Goal: Transaction & Acquisition: Purchase product/service

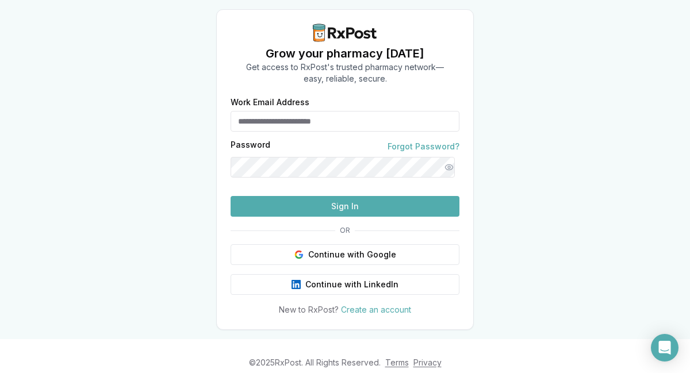
click at [361, 120] on input "Work Email Address" at bounding box center [345, 121] width 229 height 21
type input "**********"
click at [446, 169] on button "Show password" at bounding box center [449, 167] width 21 height 21
click at [342, 217] on button "Sign In" at bounding box center [345, 206] width 229 height 21
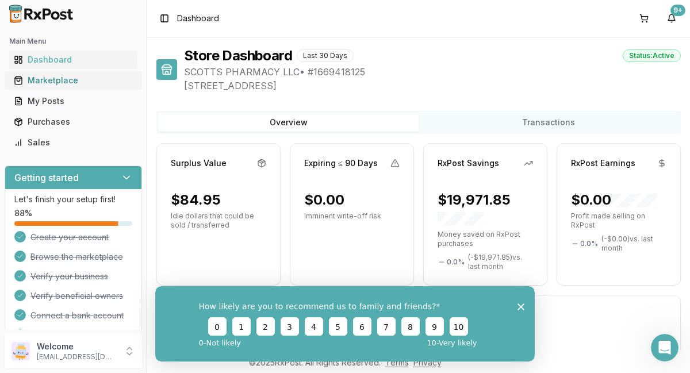
click at [62, 81] on div "Marketplace" at bounding box center [73, 81] width 119 height 12
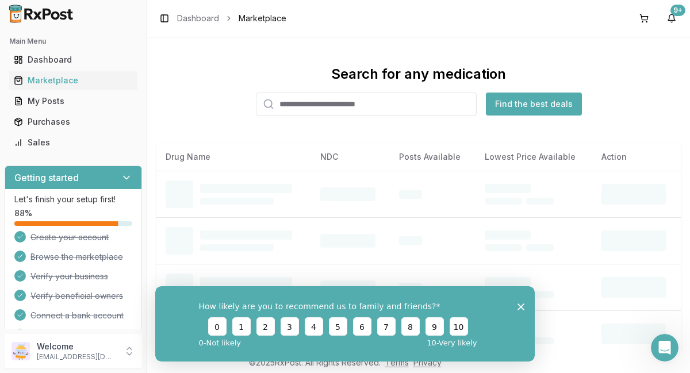
click at [399, 105] on input "search" at bounding box center [366, 104] width 221 height 23
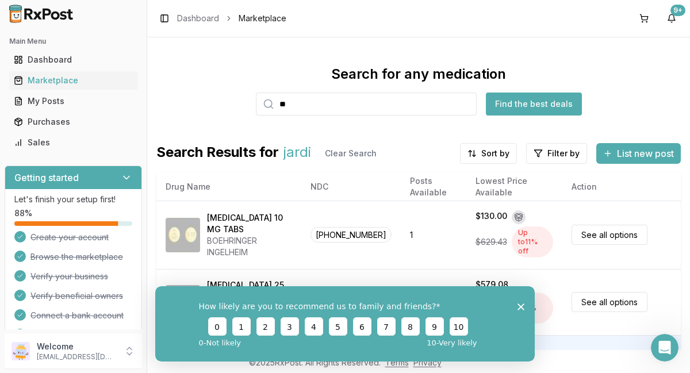
type input "*"
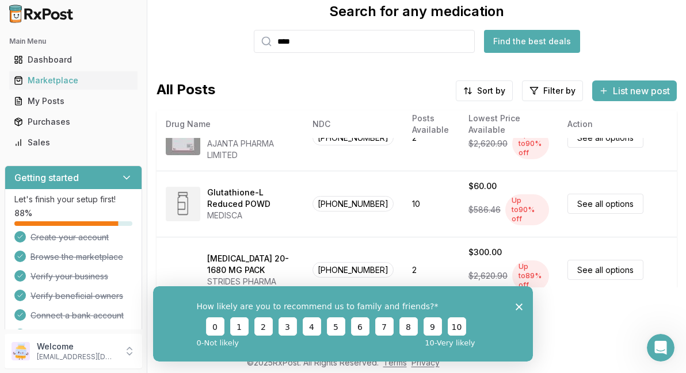
scroll to position [220, 0]
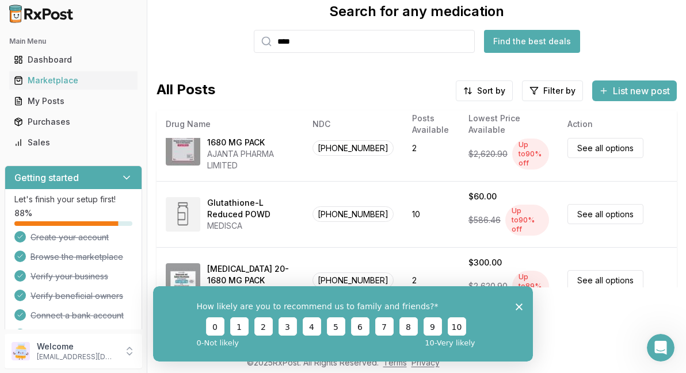
click at [316, 35] on input "****" at bounding box center [364, 41] width 221 height 23
click at [529, 42] on button "Find the best deals" at bounding box center [532, 41] width 96 height 23
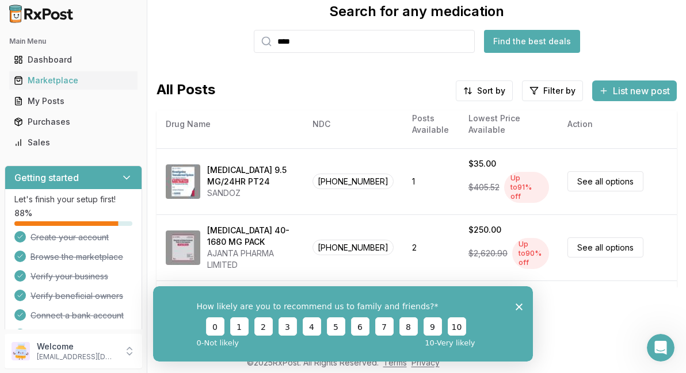
scroll to position [0, 0]
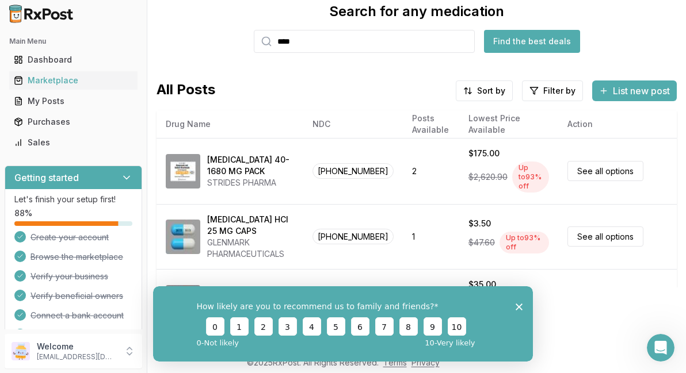
click at [311, 38] on input "****" at bounding box center [364, 41] width 221 height 23
type input "*"
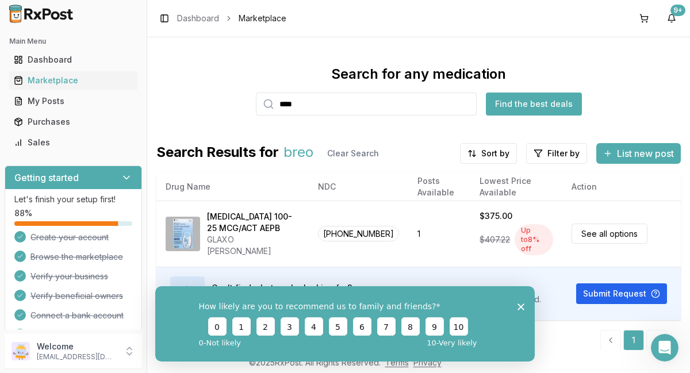
click at [521, 309] on icon "Close survey" at bounding box center [521, 306] width 7 height 7
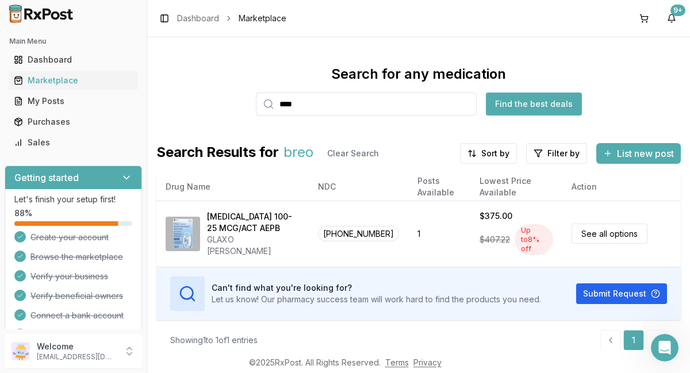
click at [309, 104] on input "****" at bounding box center [366, 104] width 221 height 23
type input "*"
type input "*******"
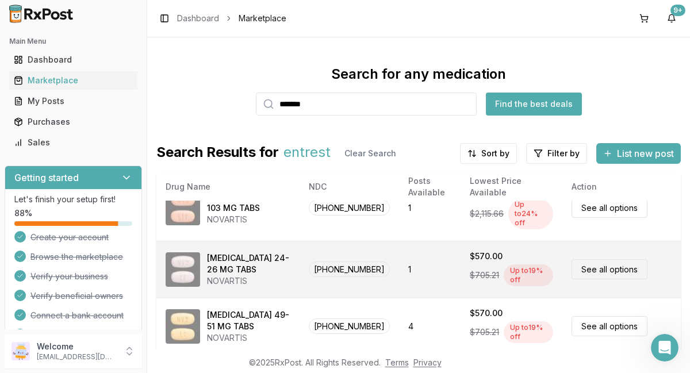
scroll to position [25, 0]
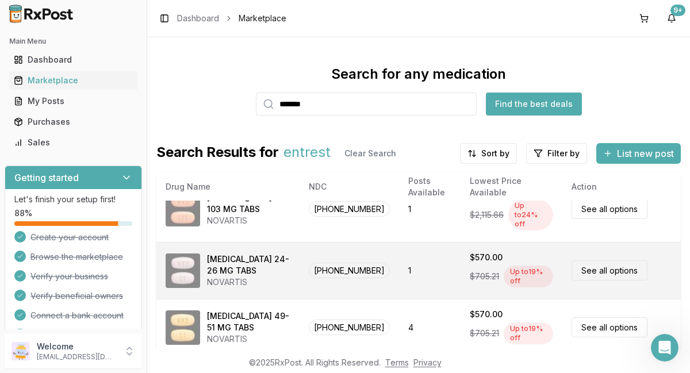
click at [609, 264] on link "See all options" at bounding box center [610, 271] width 76 height 20
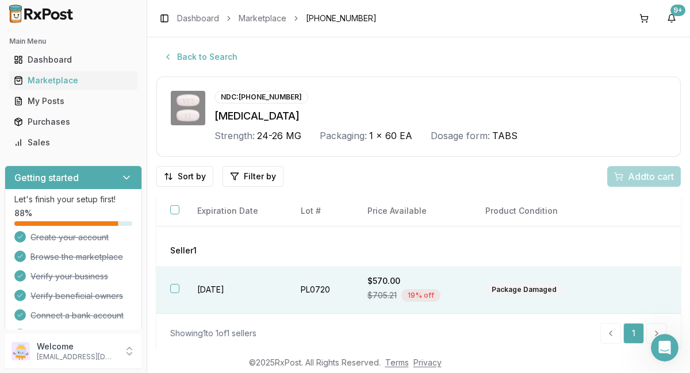
click at [177, 291] on button "button" at bounding box center [174, 288] width 9 height 9
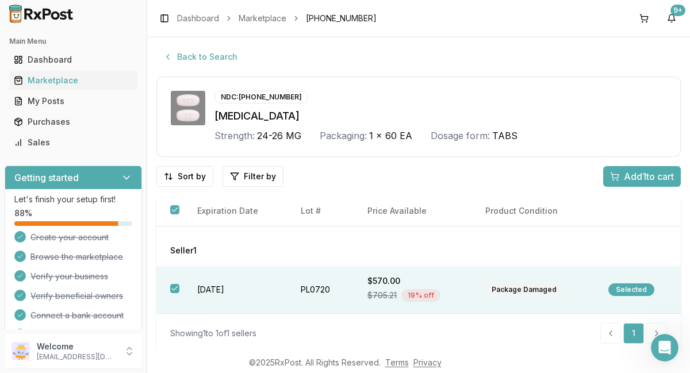
click at [646, 178] on span "Add 1 to cart" at bounding box center [649, 177] width 50 height 14
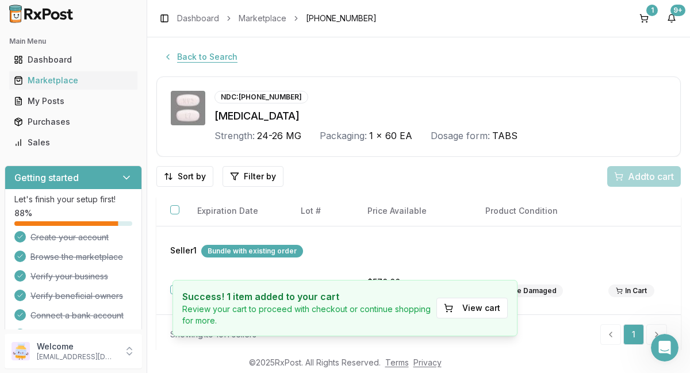
click at [211, 53] on button "Back to Search" at bounding box center [200, 57] width 88 height 21
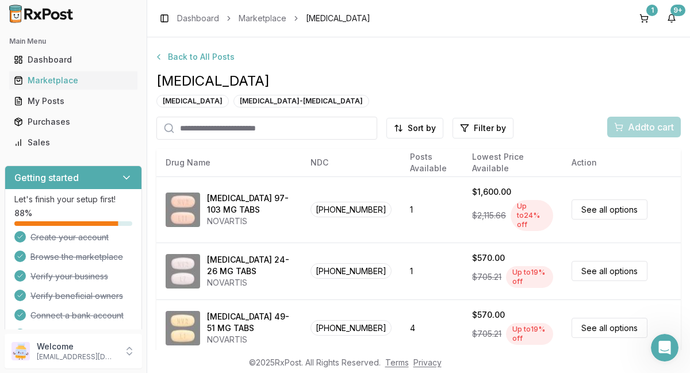
click at [310, 141] on div "Back to All Posts [MEDICAL_DATA] [MEDICAL_DATA] [MEDICAL_DATA]-[MEDICAL_DATA] S…" at bounding box center [418, 189] width 525 height 285
click at [312, 128] on input "search" at bounding box center [266, 128] width 221 height 23
type input "**"
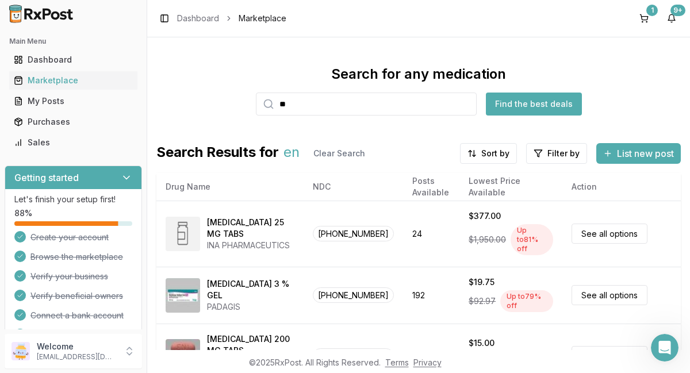
click at [299, 106] on input "**" at bounding box center [366, 104] width 221 height 23
type input "******"
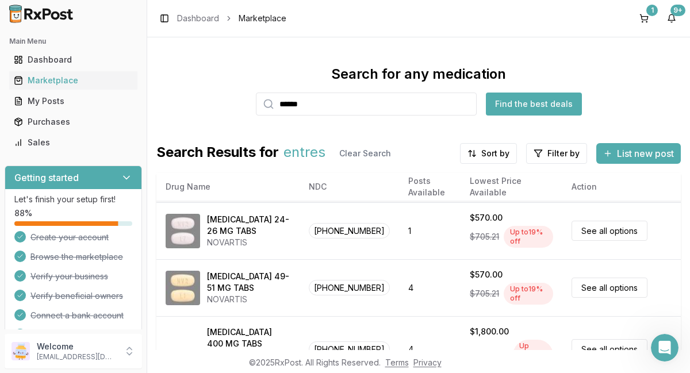
scroll to position [68, 0]
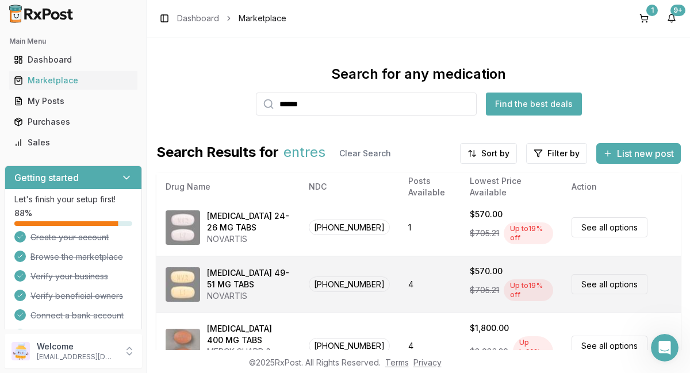
click at [619, 277] on link "See all options" at bounding box center [610, 284] width 76 height 20
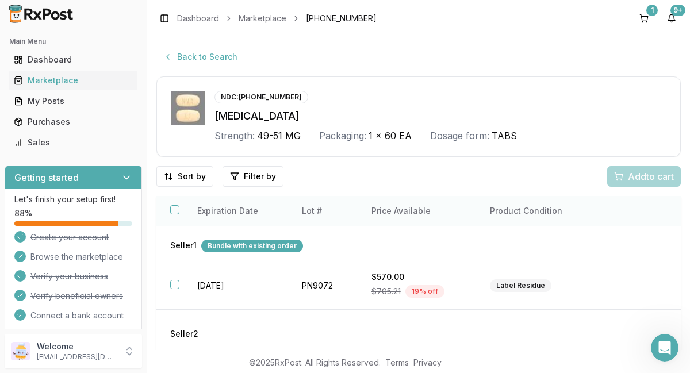
scroll to position [6, 0]
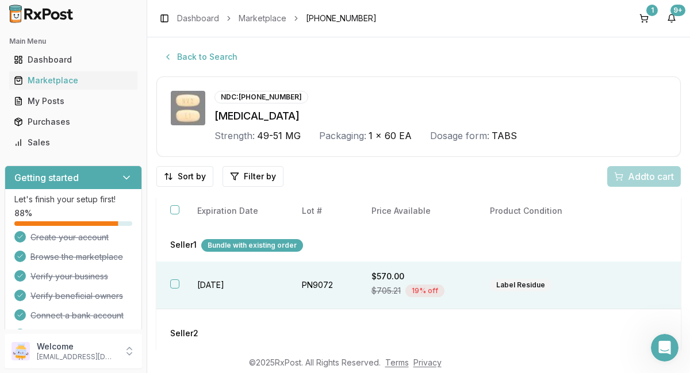
click at [181, 288] on th at bounding box center [169, 286] width 27 height 48
click at [646, 175] on span "Add 1 to cart" at bounding box center [649, 177] width 50 height 14
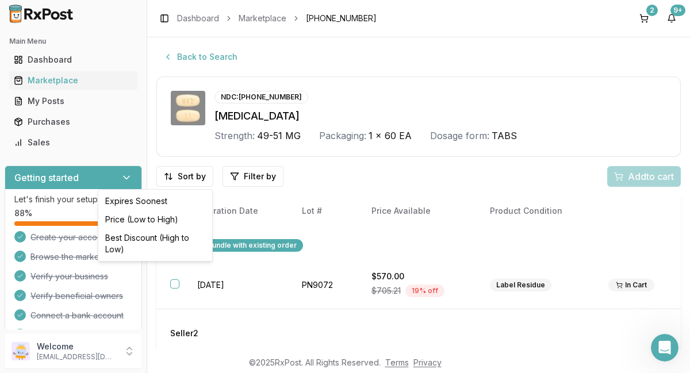
click at [211, 55] on html "Main Menu Dashboard Marketplace My Posts Purchases Sales Getting started Let's …" at bounding box center [345, 186] width 690 height 373
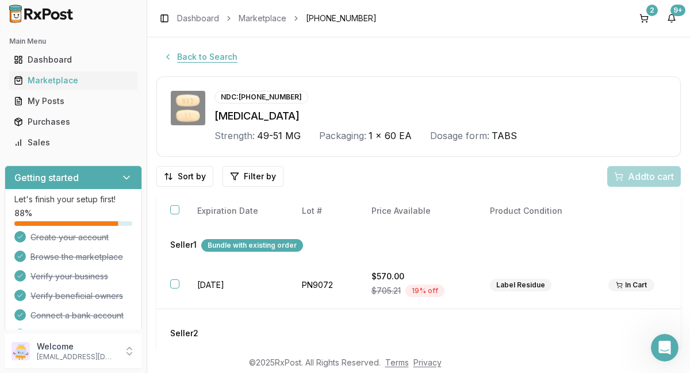
click at [208, 60] on button "Back to Search" at bounding box center [200, 57] width 88 height 21
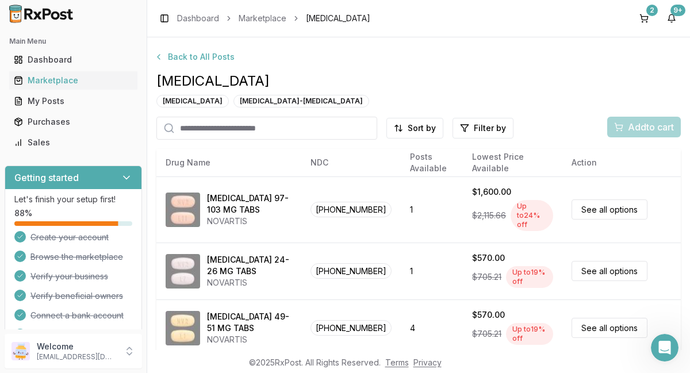
click at [301, 129] on input "search" at bounding box center [266, 128] width 221 height 23
type input "*****"
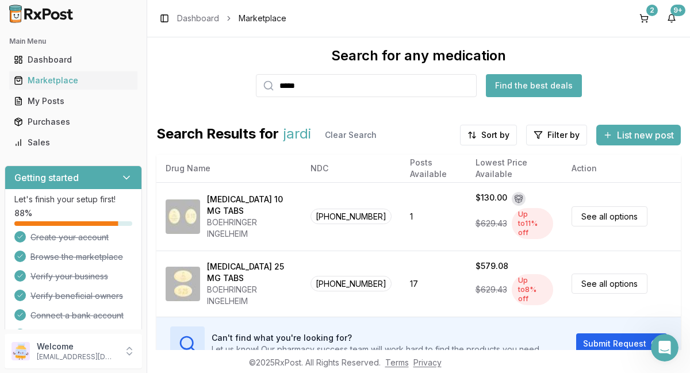
scroll to position [73, 0]
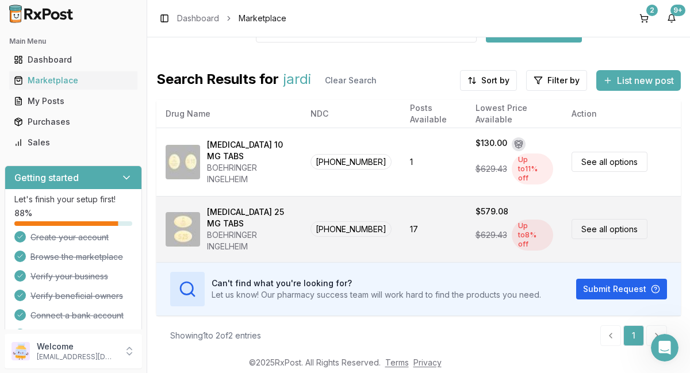
click at [612, 227] on link "See all options" at bounding box center [610, 229] width 76 height 20
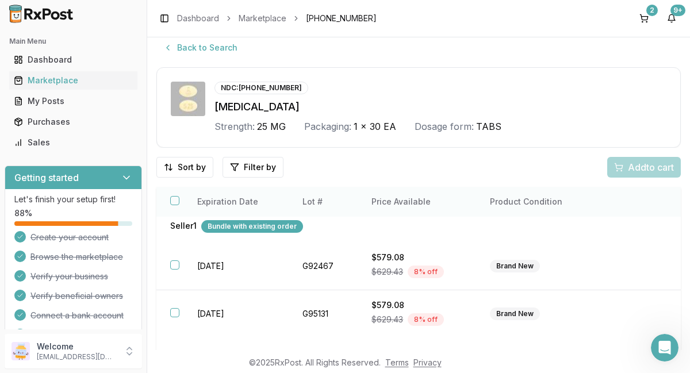
scroll to position [13, 0]
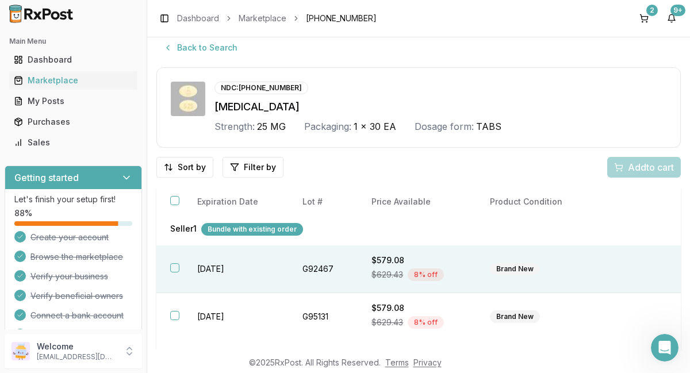
click at [178, 271] on button "button" at bounding box center [174, 268] width 9 height 9
click at [177, 269] on button "button" at bounding box center [174, 268] width 9 height 9
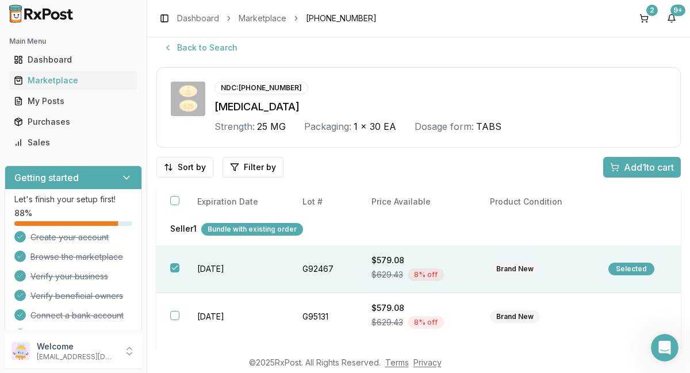
click at [644, 167] on span "Add 1 to cart" at bounding box center [649, 168] width 50 height 14
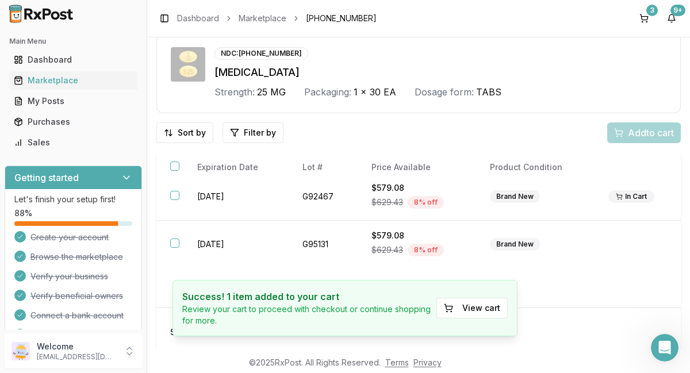
scroll to position [128, 0]
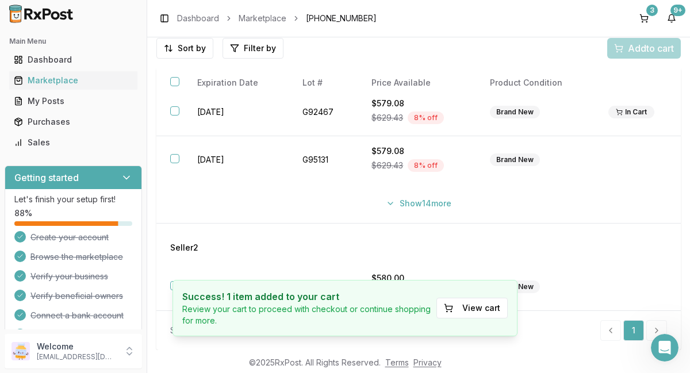
click at [319, 232] on td "Seller 2" at bounding box center [418, 244] width 525 height 40
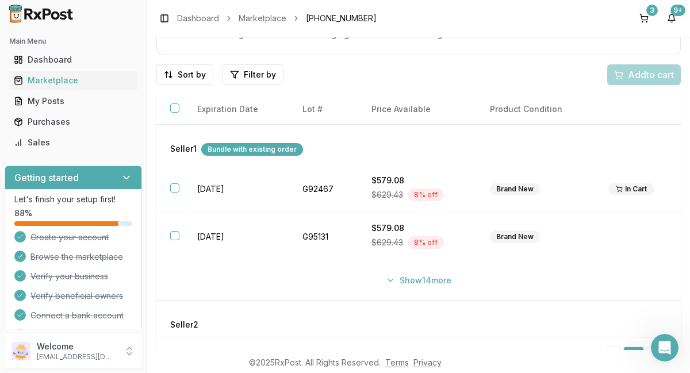
scroll to position [36, 0]
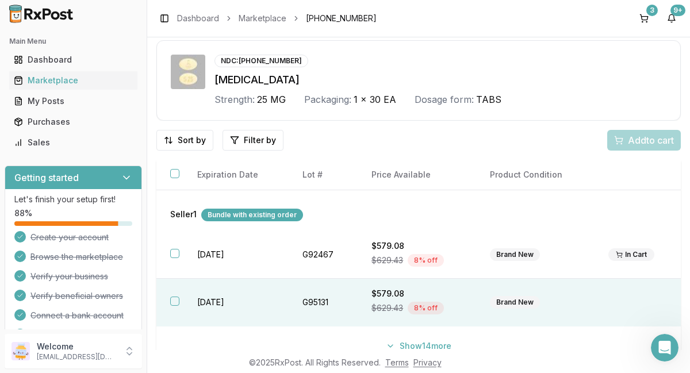
click at [178, 302] on button "button" at bounding box center [174, 301] width 9 height 9
click at [637, 141] on span "Add 1 to cart" at bounding box center [649, 140] width 50 height 14
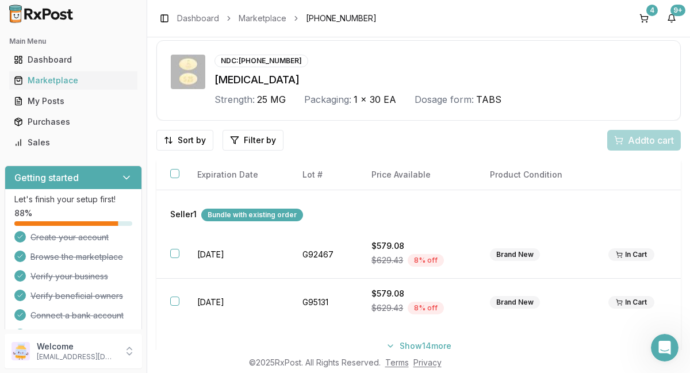
scroll to position [0, 0]
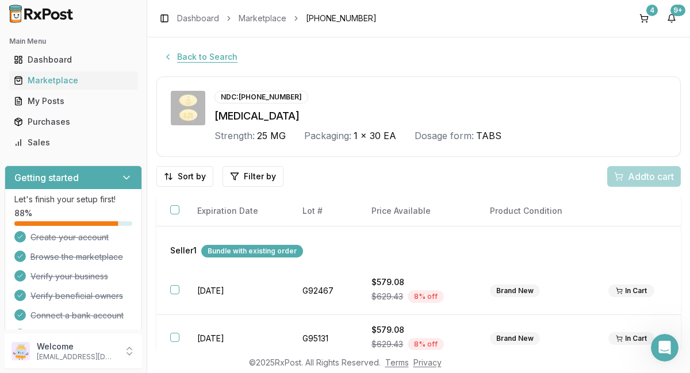
click at [203, 55] on button "Back to Search" at bounding box center [200, 57] width 88 height 21
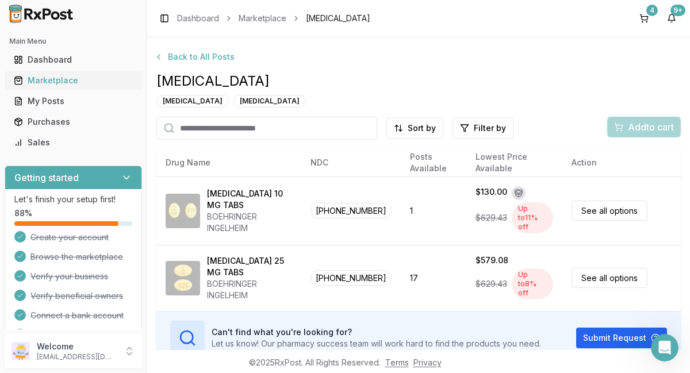
click at [61, 78] on div "Marketplace" at bounding box center [73, 81] width 119 height 12
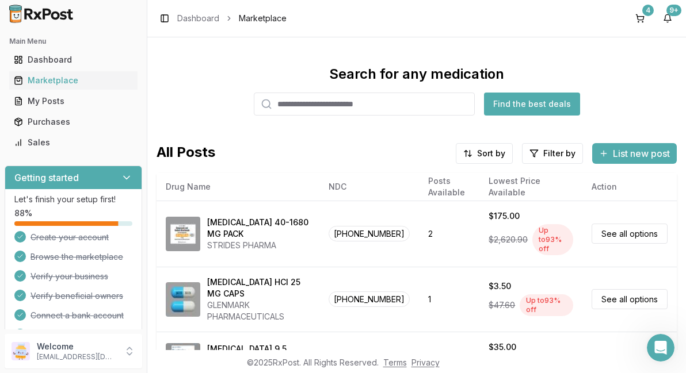
click at [403, 105] on input "search" at bounding box center [364, 104] width 221 height 23
type input "*****"
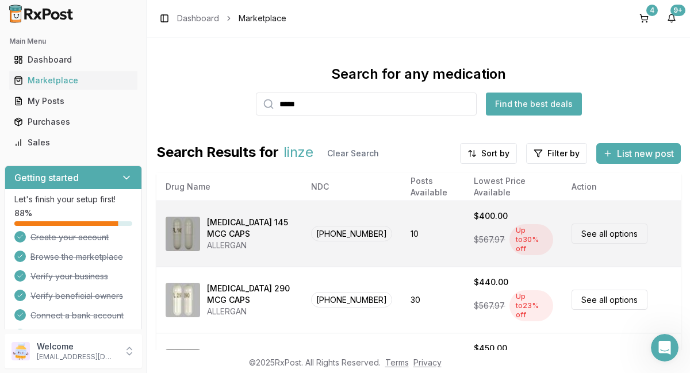
scroll to position [9, 0]
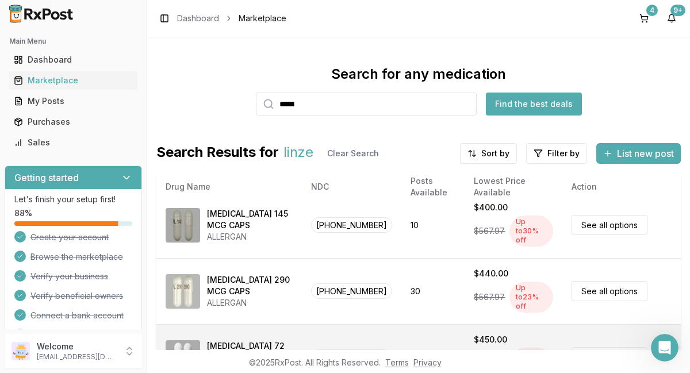
click at [612, 348] on link "See all options" at bounding box center [610, 358] width 76 height 20
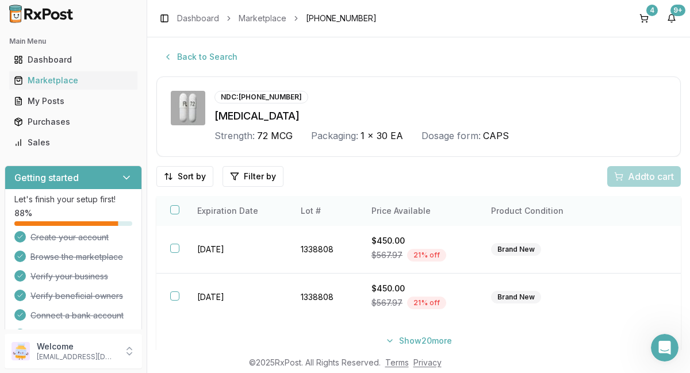
scroll to position [32, 0]
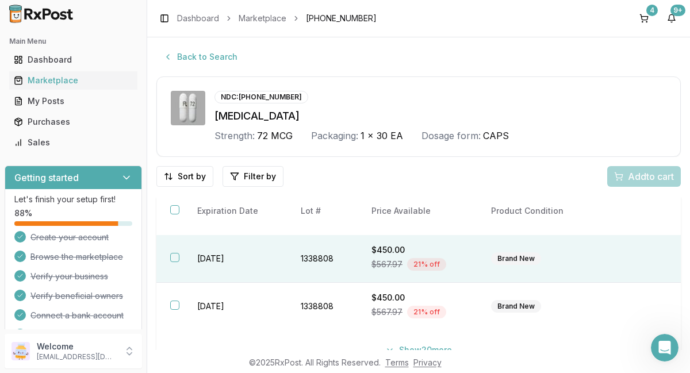
click at [175, 259] on button "button" at bounding box center [174, 257] width 9 height 9
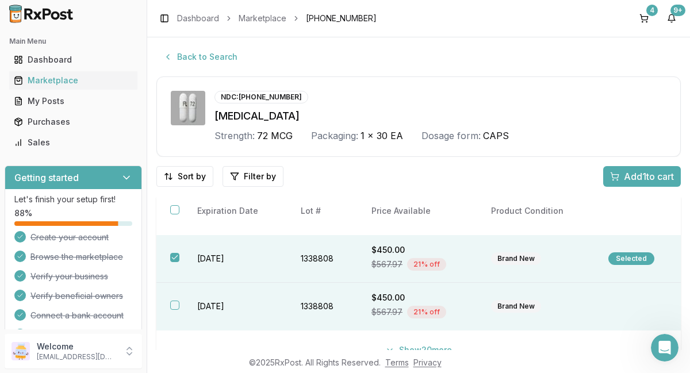
click at [175, 307] on button "button" at bounding box center [174, 305] width 9 height 9
click at [637, 179] on span "Add 2 to cart" at bounding box center [649, 177] width 52 height 14
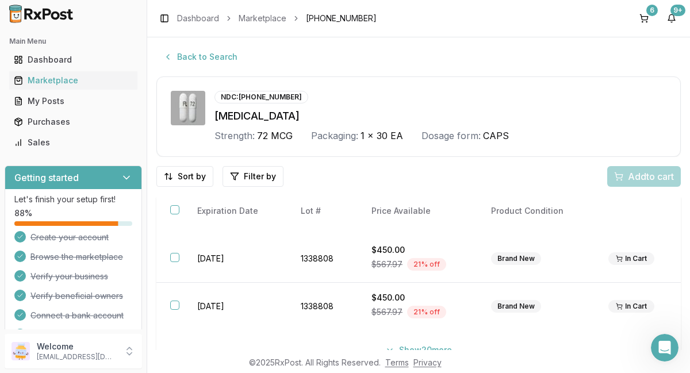
scroll to position [0, 0]
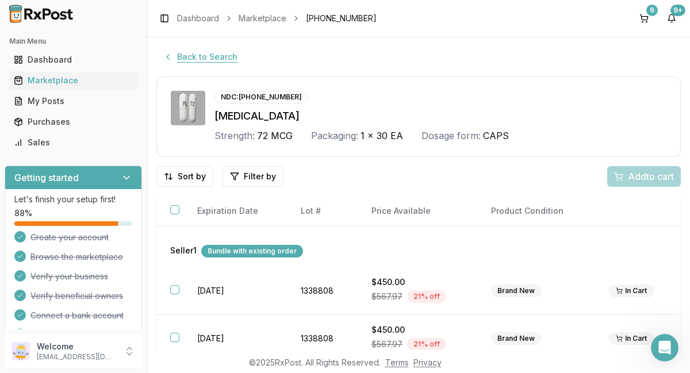
click at [205, 56] on button "Back to Search" at bounding box center [200, 57] width 88 height 21
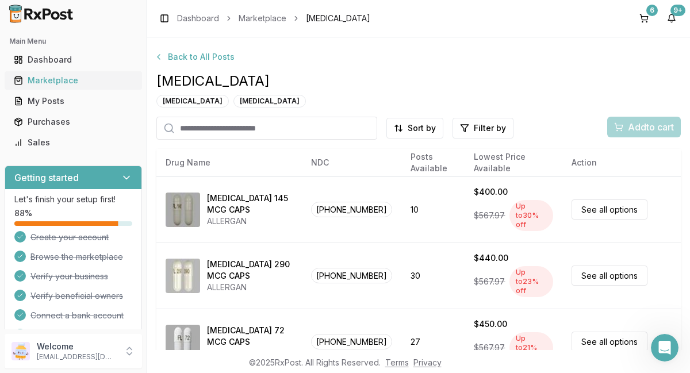
click at [49, 83] on div "Marketplace" at bounding box center [73, 81] width 119 height 12
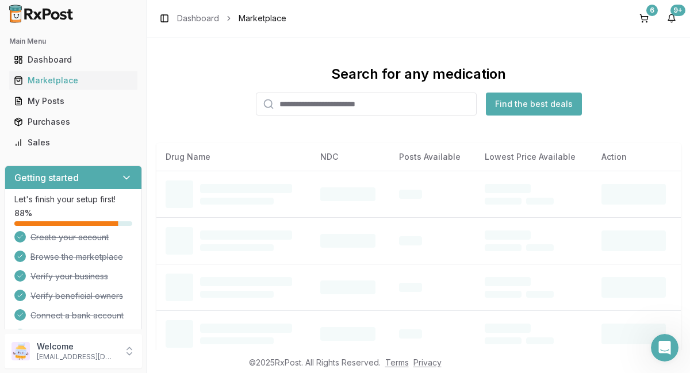
click at [407, 107] on input "search" at bounding box center [366, 104] width 221 height 23
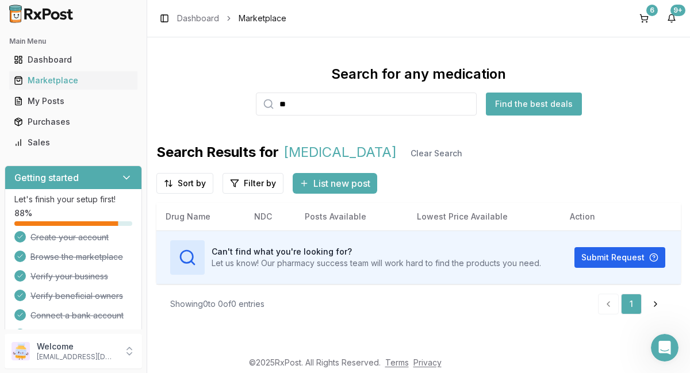
type input "*"
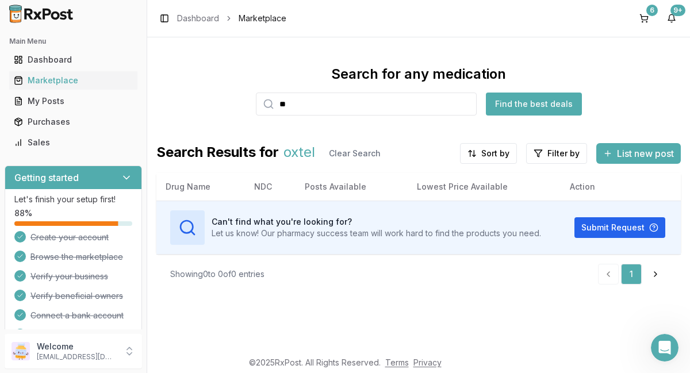
type input "*"
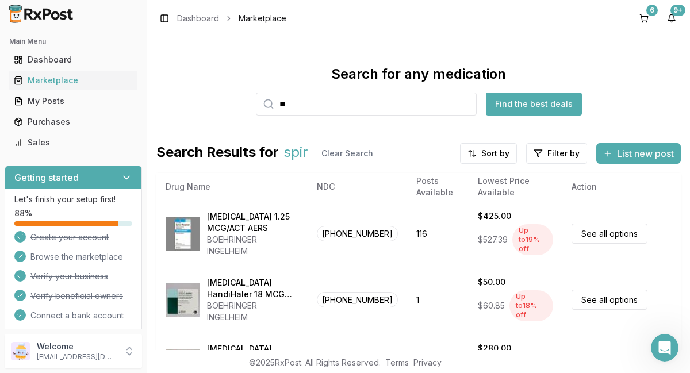
type input "*"
type input "****"
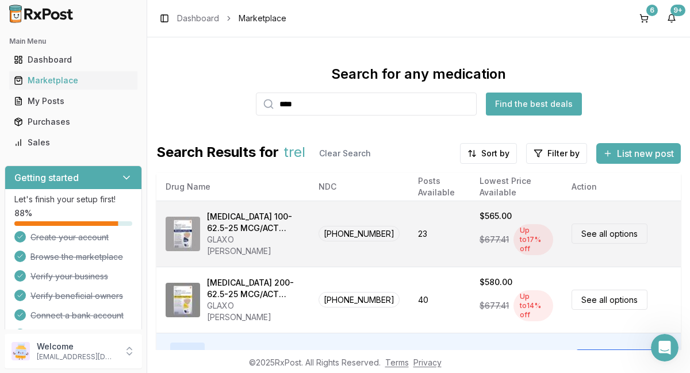
click at [612, 232] on link "See all options" at bounding box center [610, 234] width 76 height 20
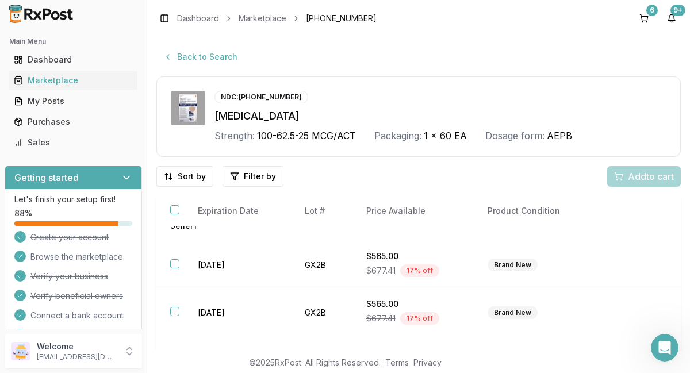
scroll to position [17, 0]
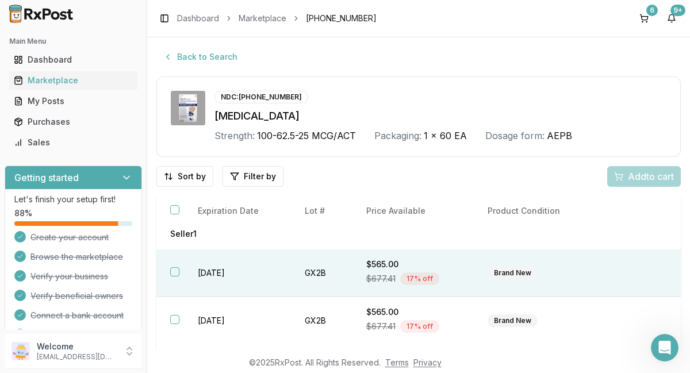
click at [177, 273] on button "button" at bounding box center [174, 272] width 9 height 9
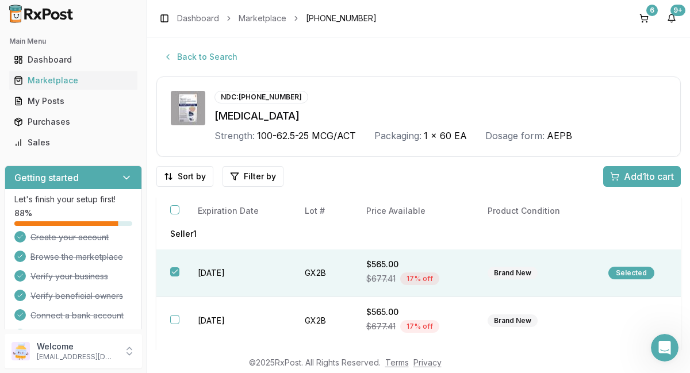
click at [643, 179] on span "Add 1 to cart" at bounding box center [649, 177] width 50 height 14
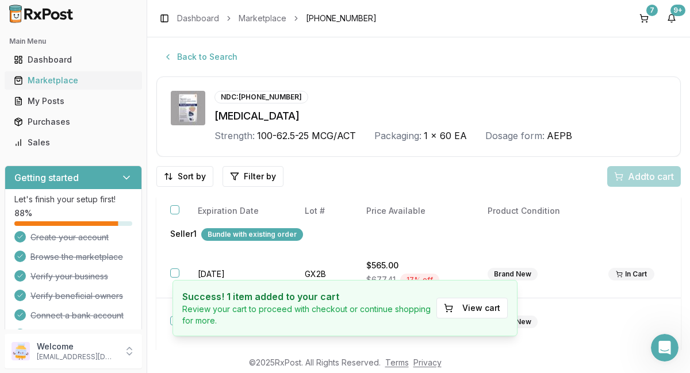
click at [68, 78] on div "Marketplace" at bounding box center [73, 81] width 119 height 12
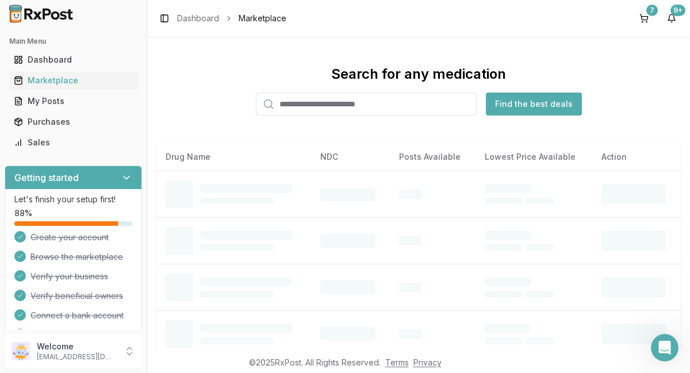
click at [413, 104] on input "search" at bounding box center [366, 104] width 221 height 23
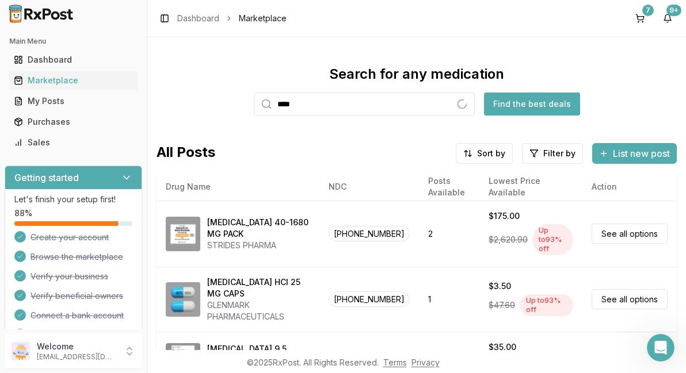
type input "****"
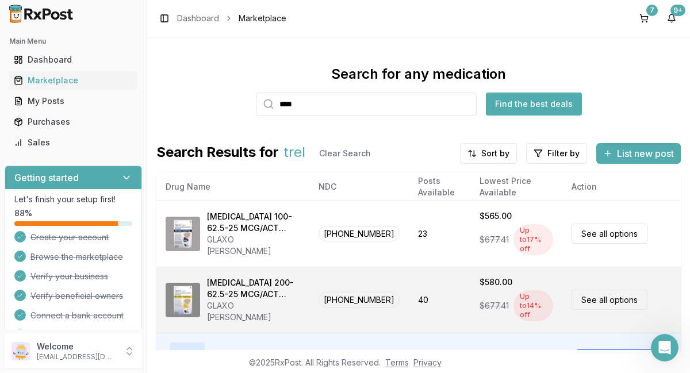
click at [597, 290] on link "See all options" at bounding box center [610, 300] width 76 height 20
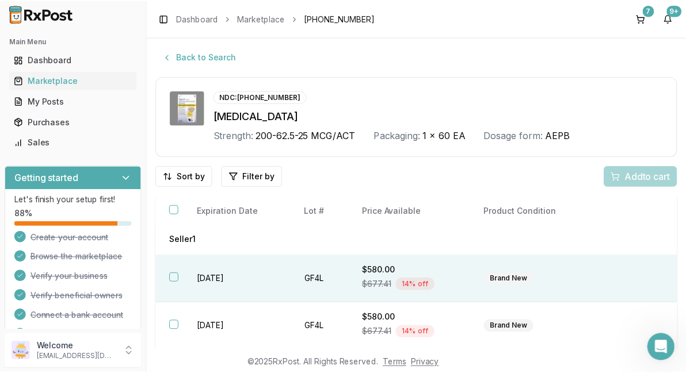
scroll to position [11, 0]
click at [177, 277] on button "button" at bounding box center [174, 277] width 9 height 9
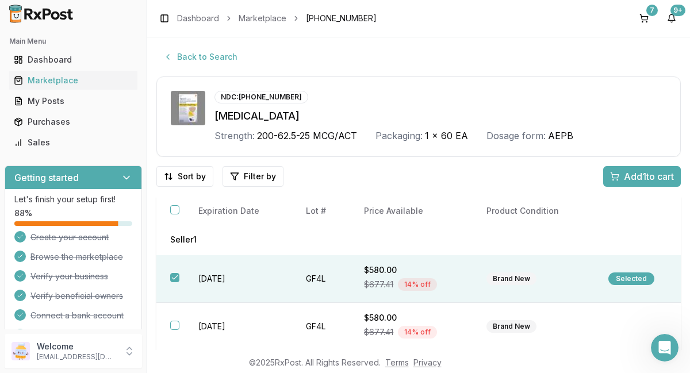
click at [639, 175] on span "Add 1 to cart" at bounding box center [649, 177] width 50 height 14
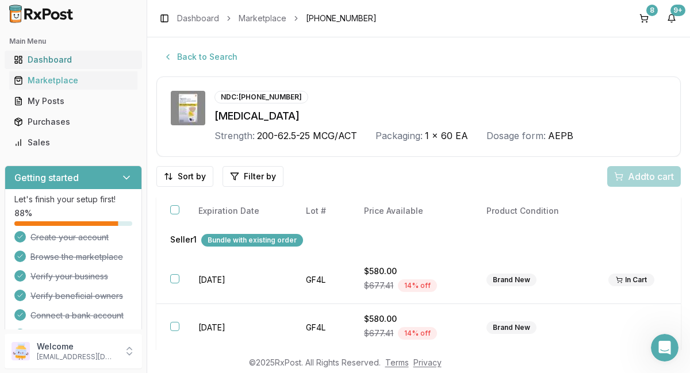
click at [56, 64] on div "Dashboard" at bounding box center [73, 60] width 119 height 12
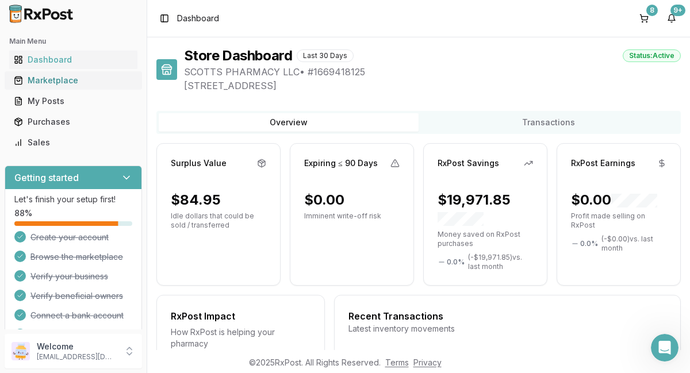
click at [43, 82] on div "Marketplace" at bounding box center [73, 81] width 119 height 12
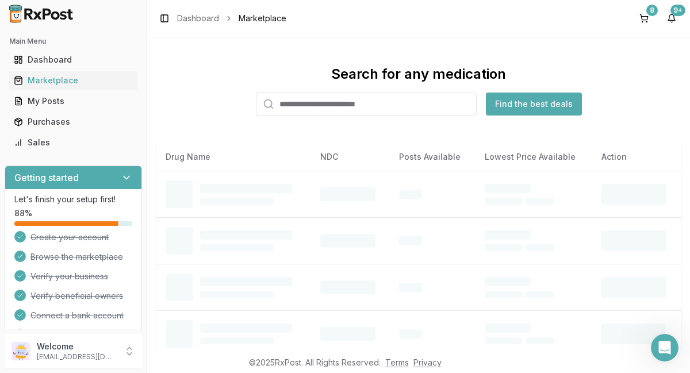
click at [418, 104] on input "search" at bounding box center [366, 104] width 221 height 23
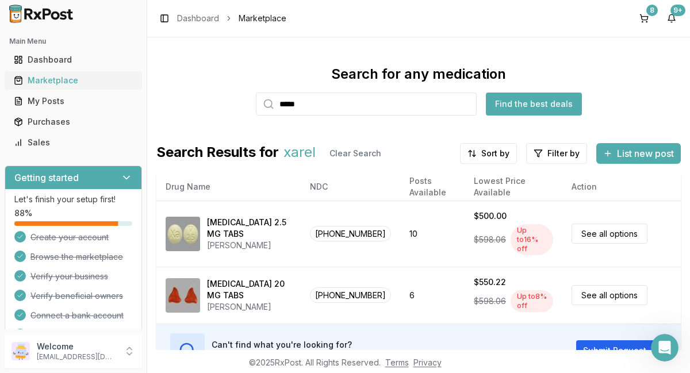
type input "*****"
click at [47, 78] on div "Marketplace" at bounding box center [73, 81] width 119 height 12
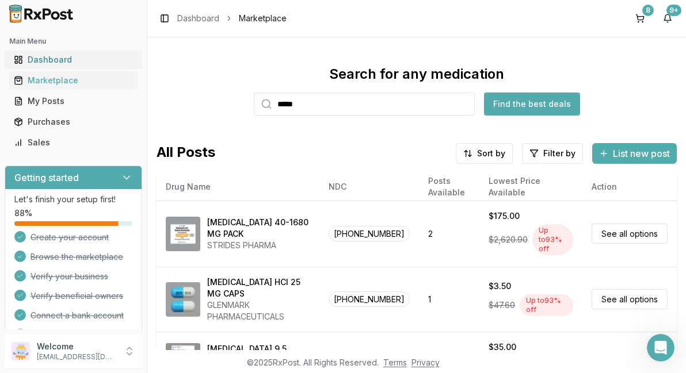
click at [58, 64] on div "Dashboard" at bounding box center [73, 60] width 119 height 12
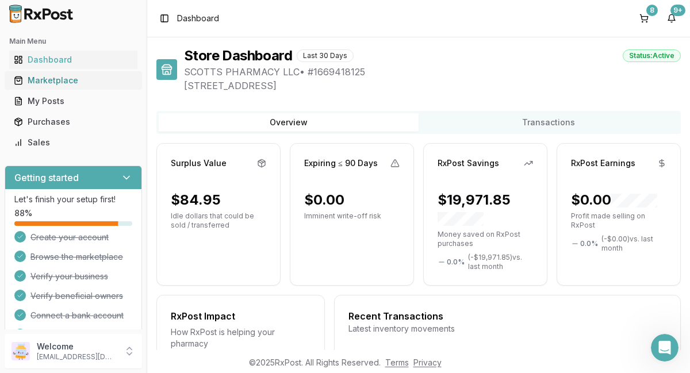
click at [61, 85] on div "Marketplace" at bounding box center [73, 81] width 119 height 12
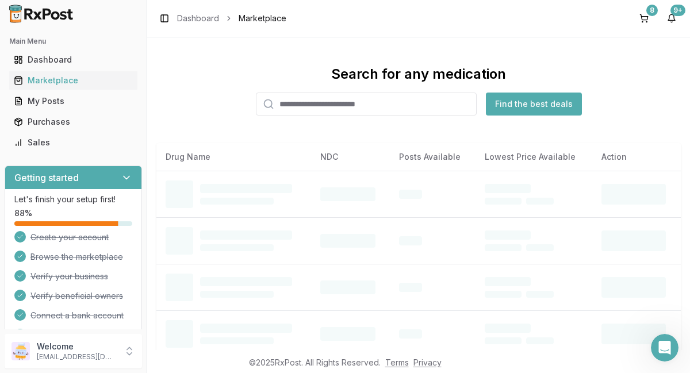
click at [397, 106] on input "search" at bounding box center [366, 104] width 221 height 23
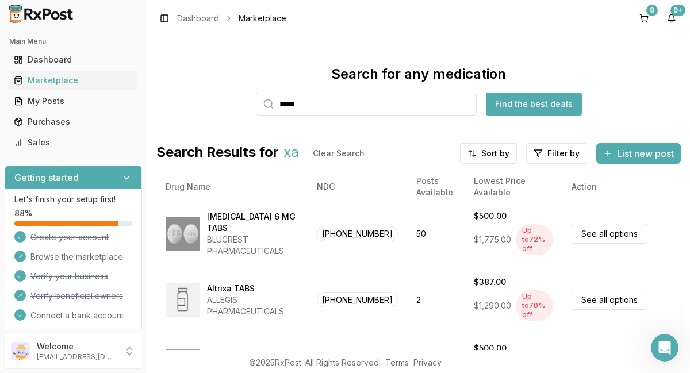
type input "*****"
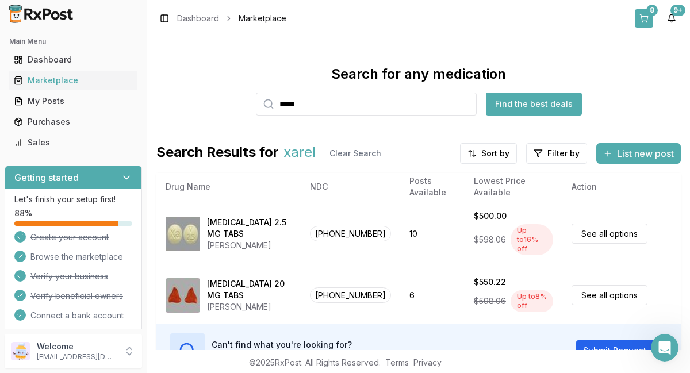
click at [648, 20] on button "8" at bounding box center [644, 18] width 18 height 18
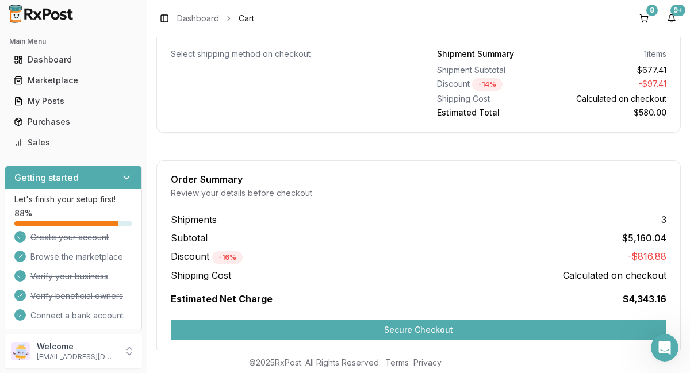
scroll to position [1544, 0]
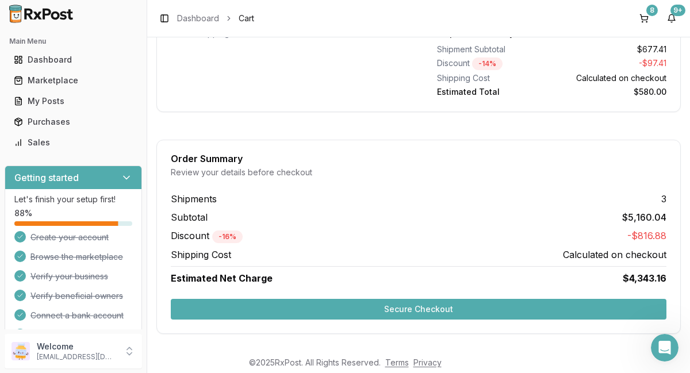
click at [406, 308] on button "Secure Checkout" at bounding box center [419, 309] width 496 height 21
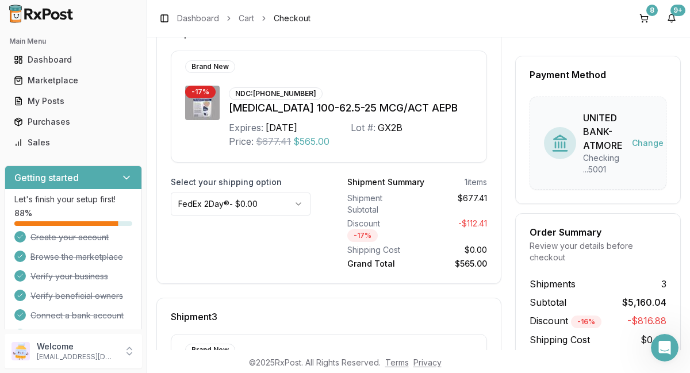
scroll to position [513, 0]
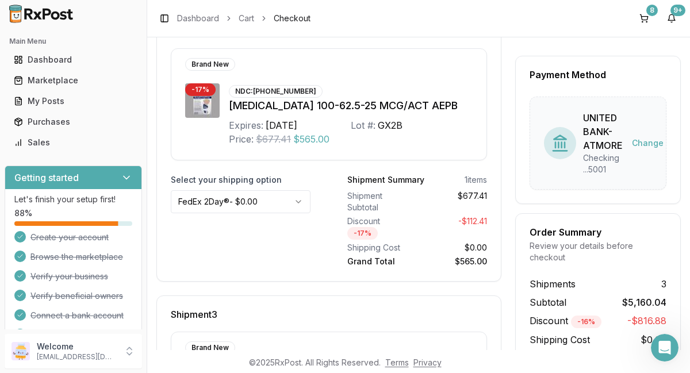
drag, startPoint x: 685, startPoint y: 222, endPoint x: 686, endPoint y: 258, distance: 36.8
click at [686, 258] on div "Checkout Shipping Address The shipping address is the business address of the s…" at bounding box center [418, 193] width 543 height 313
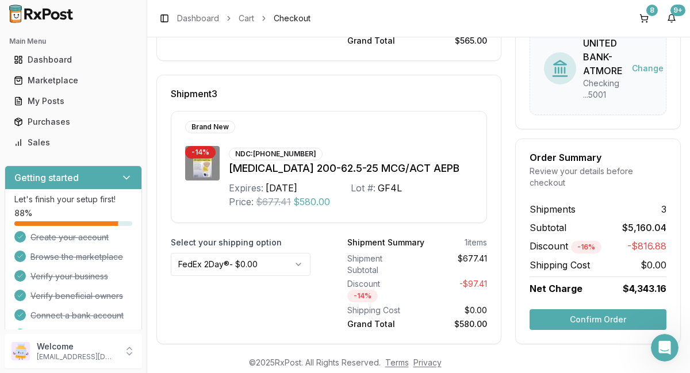
click at [602, 315] on button "Confirm Order" at bounding box center [598, 320] width 137 height 21
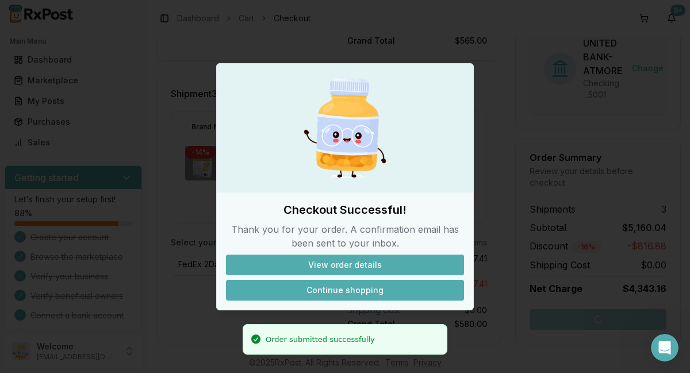
click at [358, 294] on button "Continue shopping" at bounding box center [345, 290] width 238 height 21
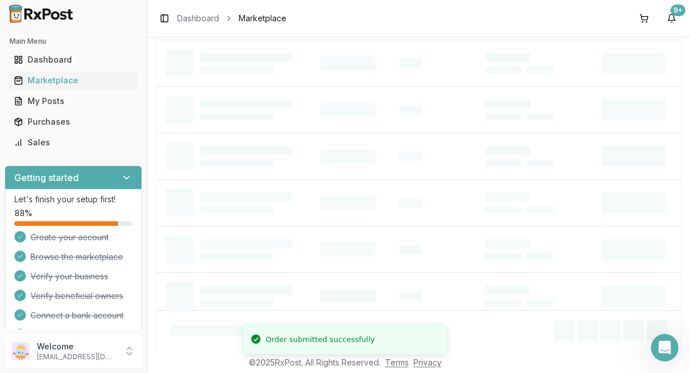
scroll to position [106, 0]
